Goal: Transaction & Acquisition: Purchase product/service

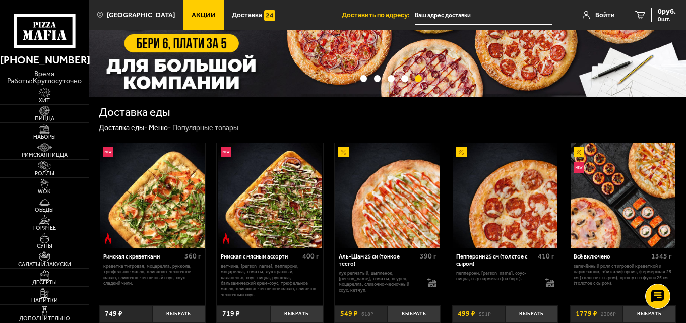
scroll to position [101, 0]
click at [600, 12] on span "Войти" at bounding box center [605, 15] width 20 height 7
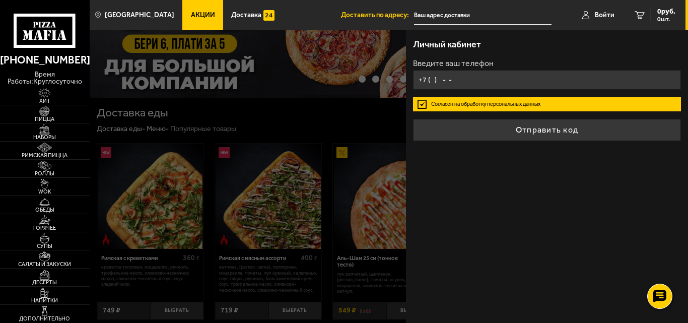
click at [431, 80] on input "+7 ( ) - -" at bounding box center [547, 80] width 268 height 20
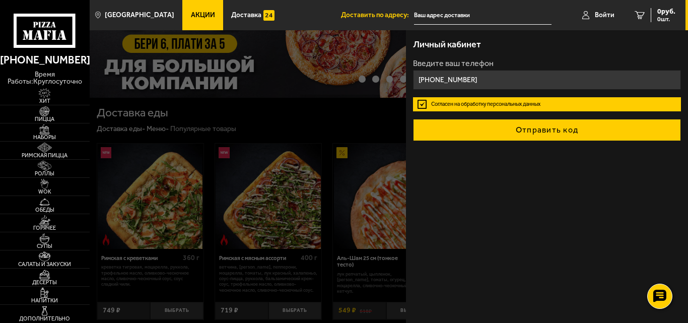
type input "[PHONE_NUMBER]"
click at [546, 139] on button "Отправить код" at bounding box center [547, 130] width 268 height 22
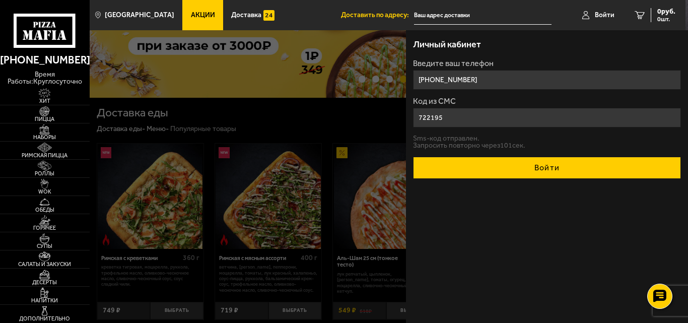
type input "722195"
click at [535, 161] on button "Войти" at bounding box center [547, 168] width 268 height 22
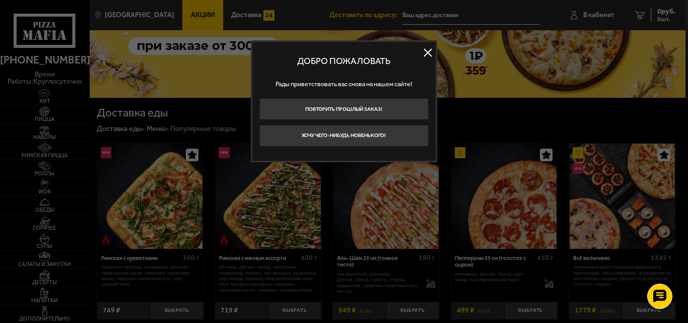
click at [427, 54] on button at bounding box center [428, 52] width 15 height 15
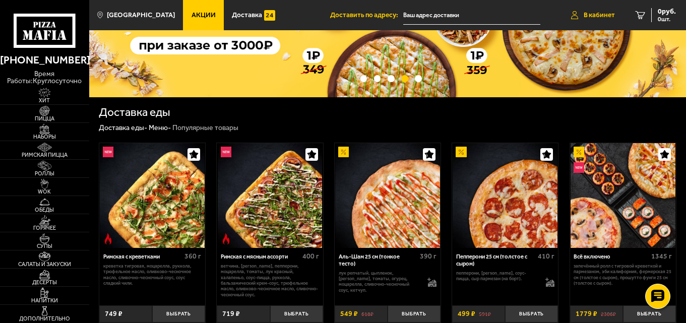
click at [595, 10] on link "В кабинет" at bounding box center [593, 15] width 64 height 30
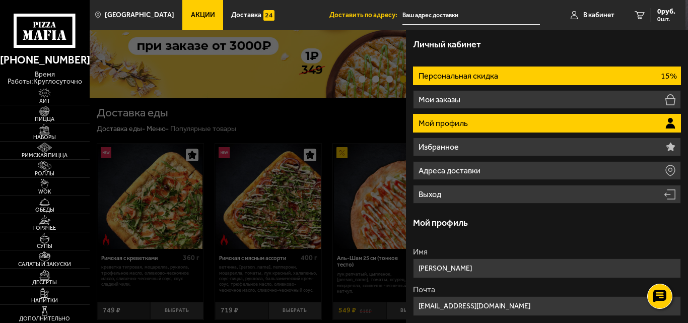
click at [622, 83] on li "Персональная скидка 15%" at bounding box center [547, 76] width 268 height 19
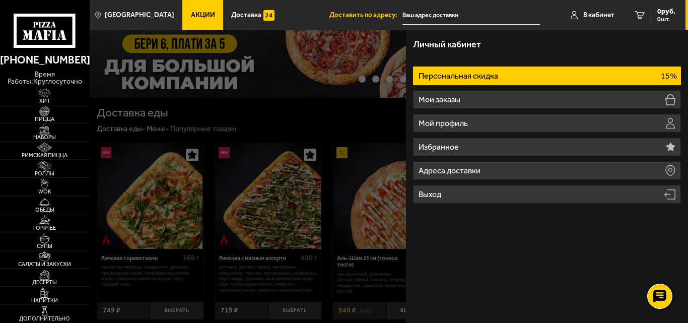
click at [303, 110] on div at bounding box center [434, 191] width 688 height 323
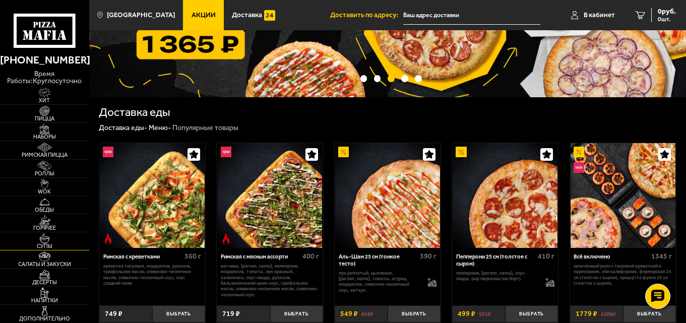
click at [69, 243] on span "Супы" at bounding box center [44, 246] width 89 height 6
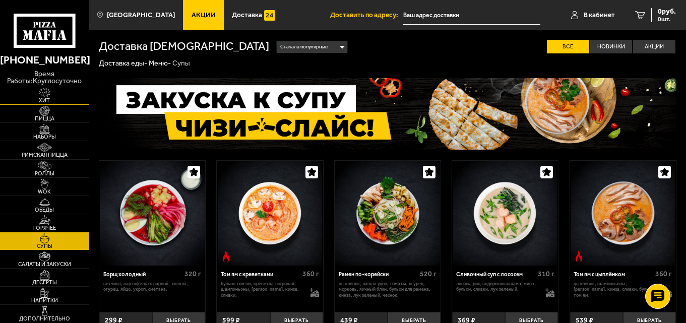
click at [50, 100] on span "Хит" at bounding box center [44, 101] width 89 height 6
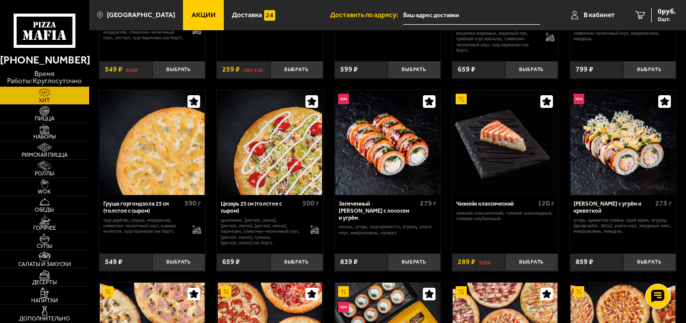
scroll to position [103, 0]
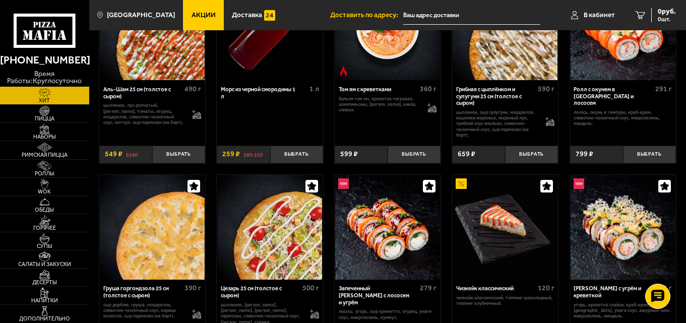
click at [57, 35] on icon at bounding box center [44, 31] width 61 height 34
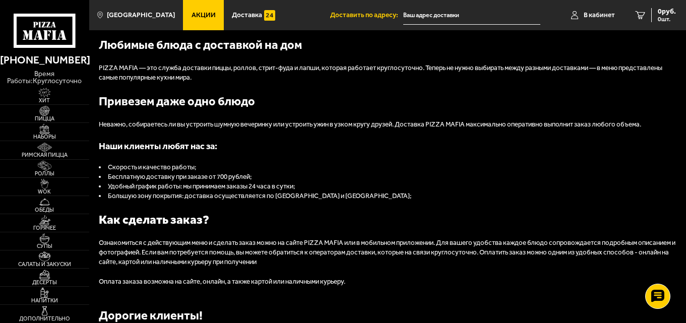
scroll to position [808, 0]
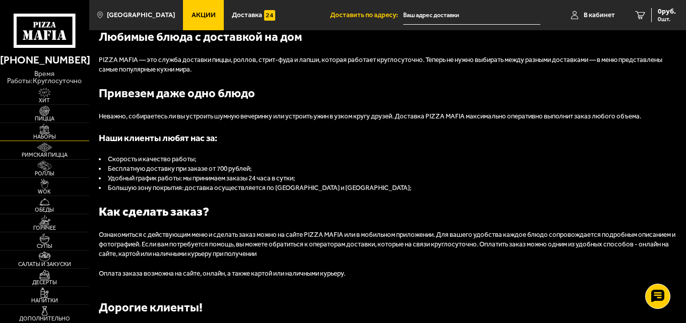
click at [51, 135] on span "Наборы" at bounding box center [44, 137] width 89 height 6
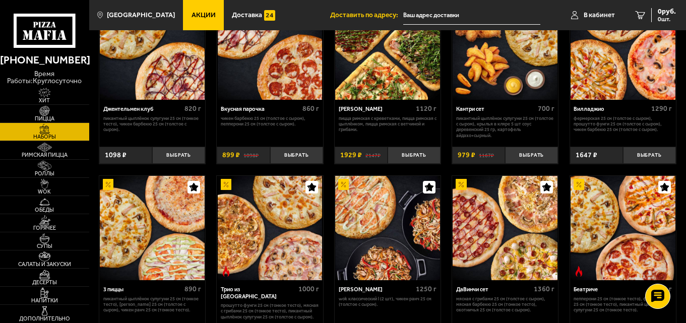
scroll to position [68, 0]
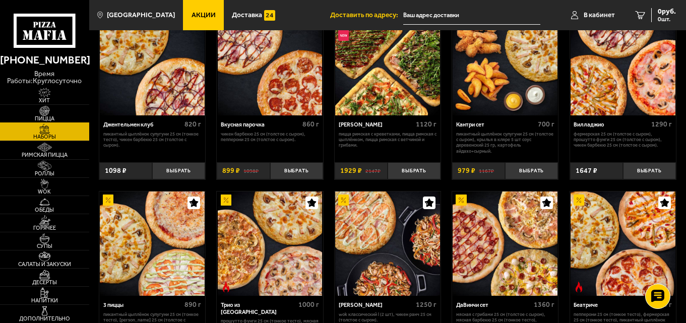
click at [51, 110] on img at bounding box center [44, 111] width 27 height 10
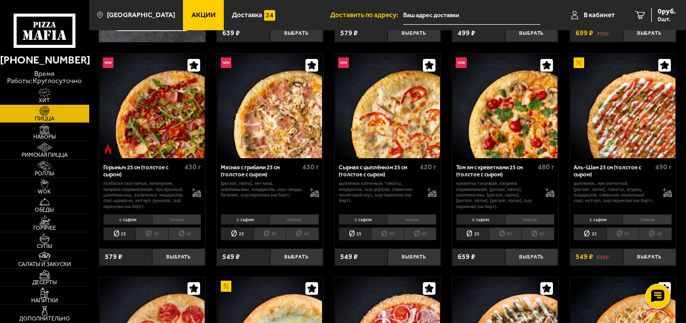
scroll to position [258, 0]
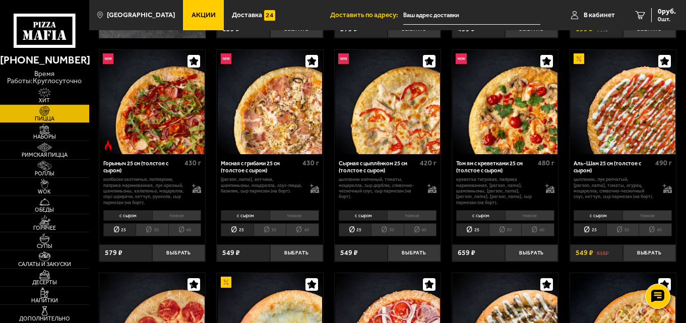
click at [261, 231] on li "30" at bounding box center [270, 229] width 33 height 13
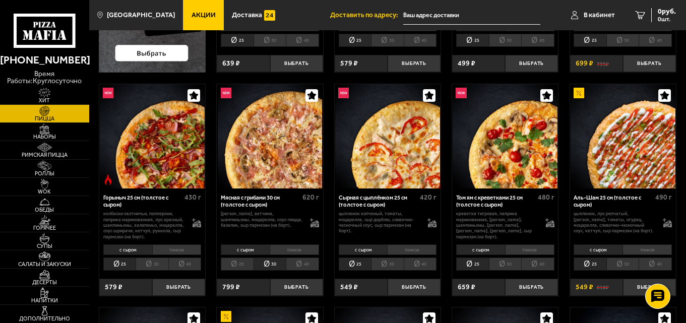
scroll to position [299, 0]
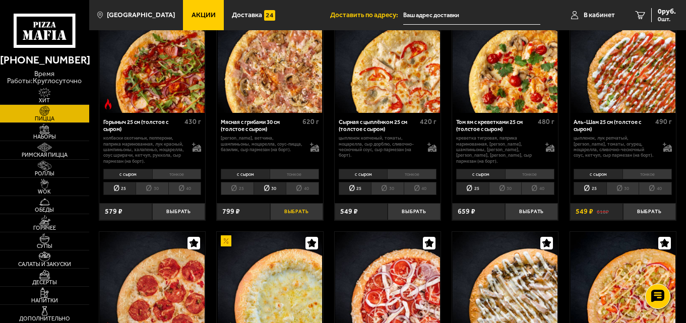
click at [288, 213] on button "Выбрать" at bounding box center [296, 212] width 53 height 18
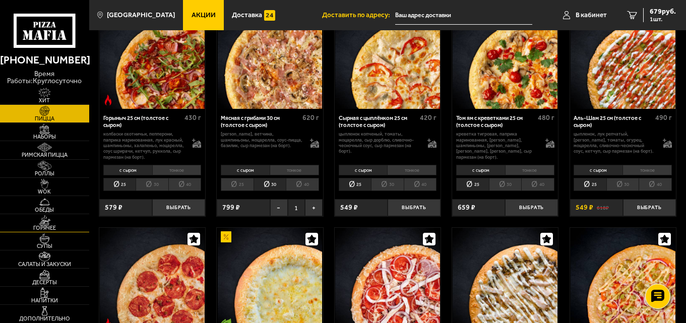
click at [54, 218] on img at bounding box center [44, 220] width 27 height 10
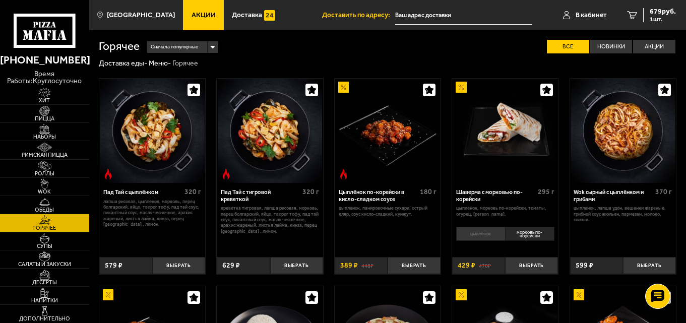
click at [52, 161] on img at bounding box center [44, 166] width 27 height 10
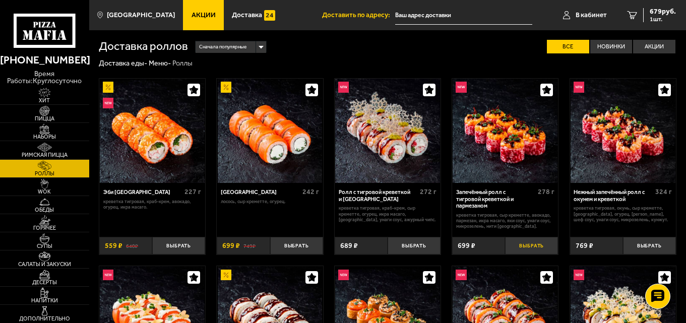
click at [534, 244] on button "Выбрать" at bounding box center [531, 246] width 53 height 18
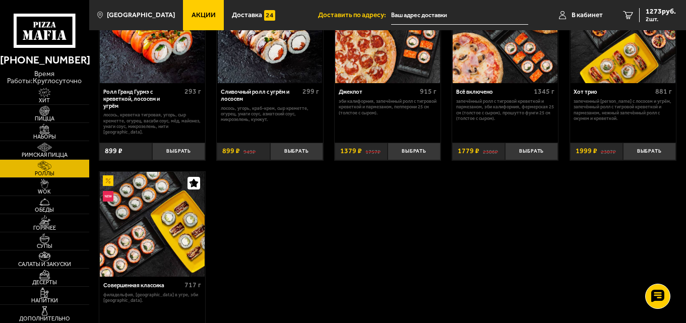
scroll to position [477, 0]
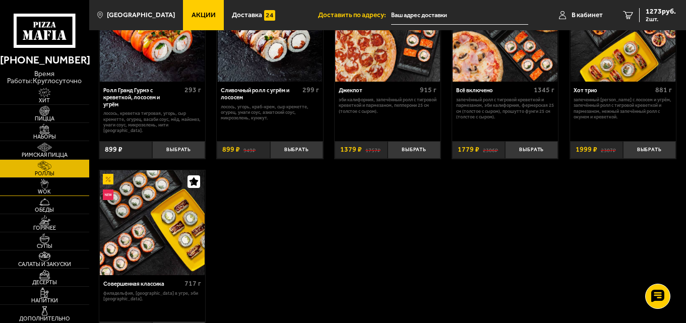
click at [52, 183] on img at bounding box center [44, 184] width 27 height 10
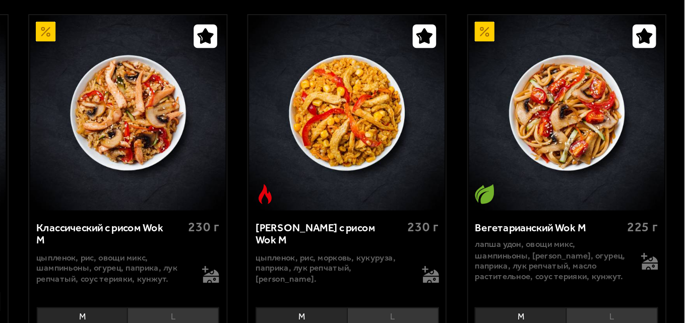
scroll to position [386, 0]
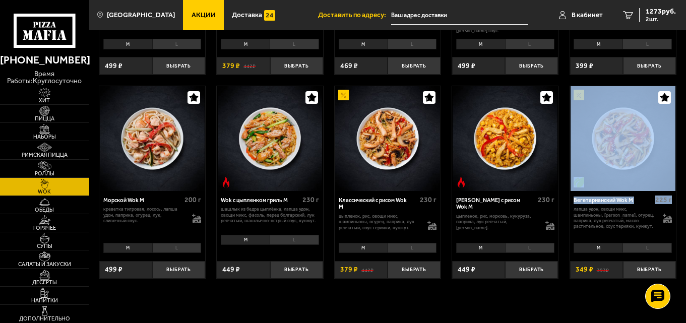
drag, startPoint x: 685, startPoint y: 196, endPoint x: 684, endPoint y: 162, distance: 34.3
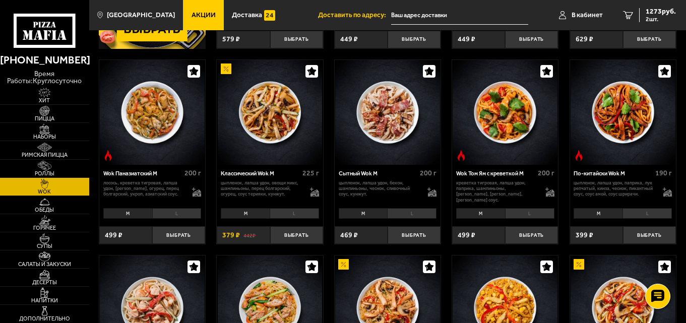
scroll to position [215, 0]
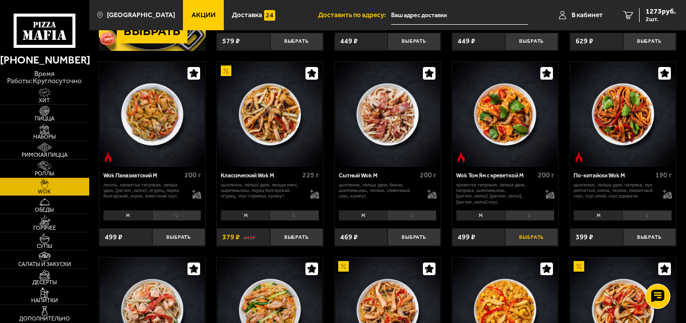
click at [531, 240] on button "Выбрать" at bounding box center [531, 237] width 53 height 18
click at [516, 242] on button "−" at bounding box center [514, 237] width 18 height 18
click at [173, 236] on button "Выбрать" at bounding box center [178, 237] width 53 height 18
click at [652, 11] on span "1697 руб." at bounding box center [661, 11] width 30 height 7
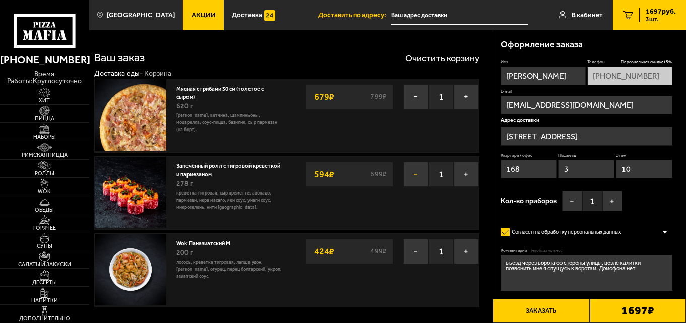
click at [421, 177] on button "−" at bounding box center [415, 174] width 25 height 25
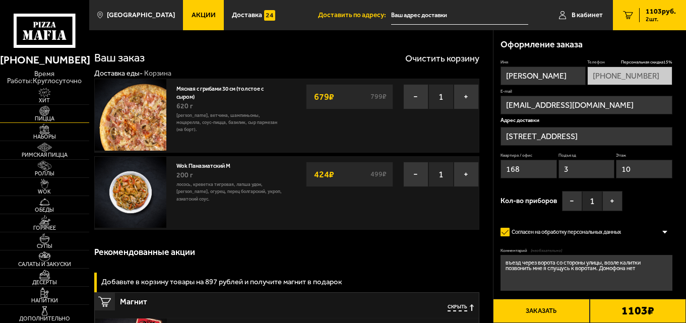
click at [41, 111] on img at bounding box center [44, 111] width 27 height 10
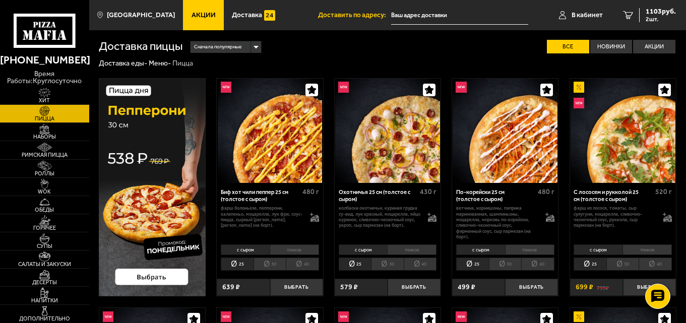
scroll to position [49, 0]
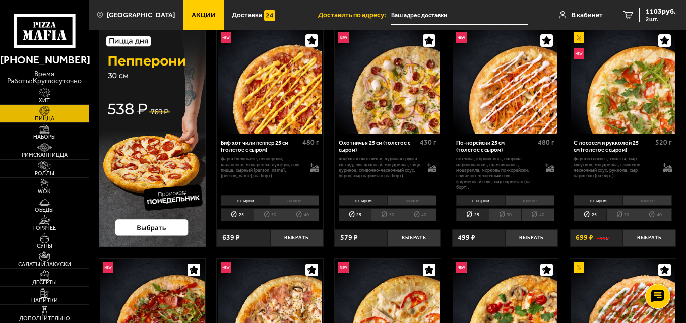
click at [619, 212] on li "30" at bounding box center [622, 214] width 33 height 13
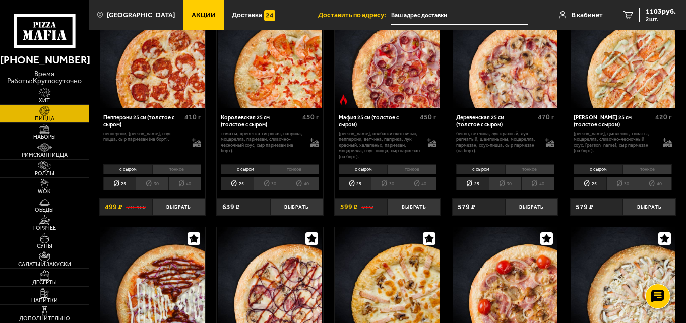
scroll to position [940, 0]
